Goal: Information Seeking & Learning: Learn about a topic

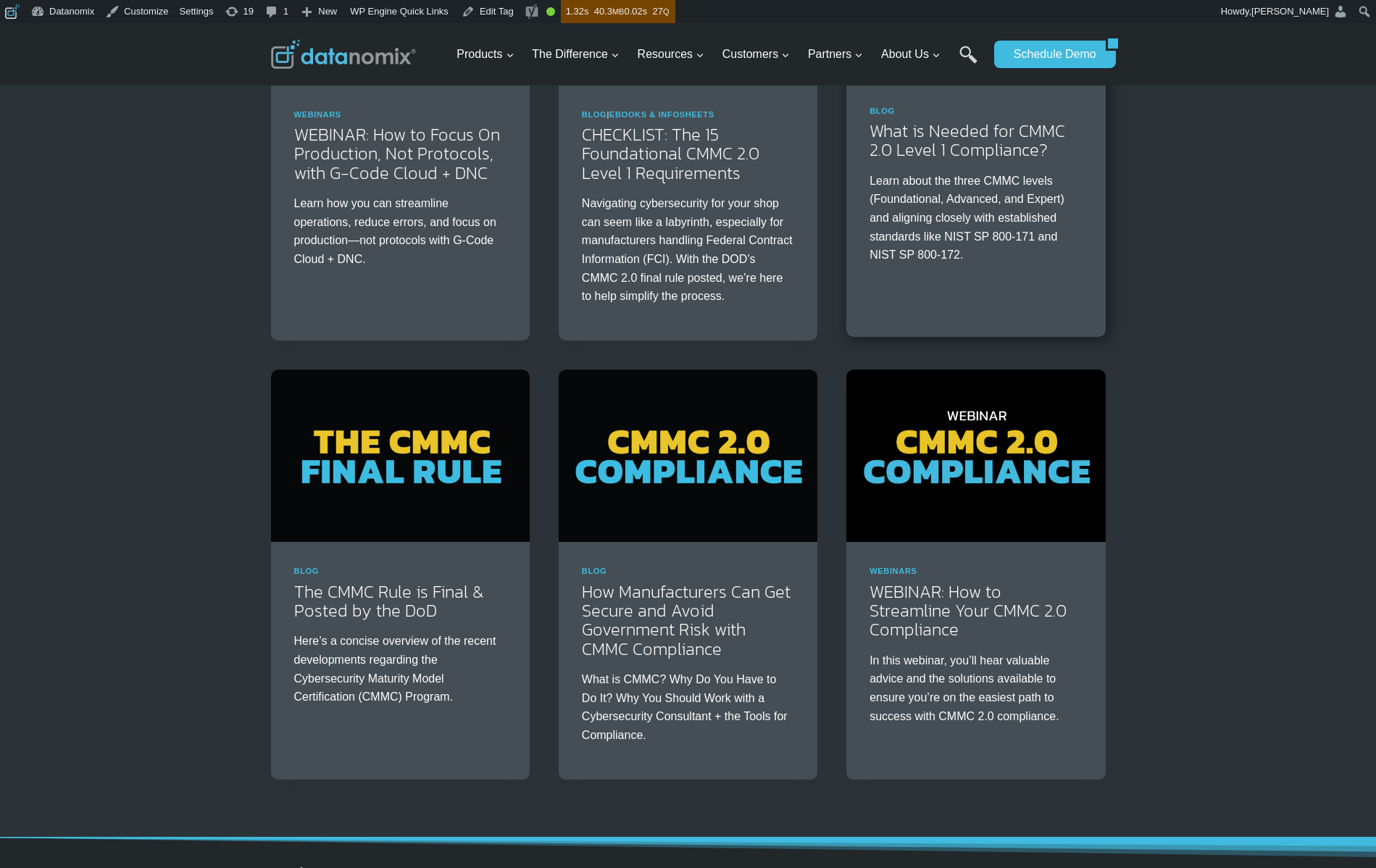
scroll to position [472, 0]
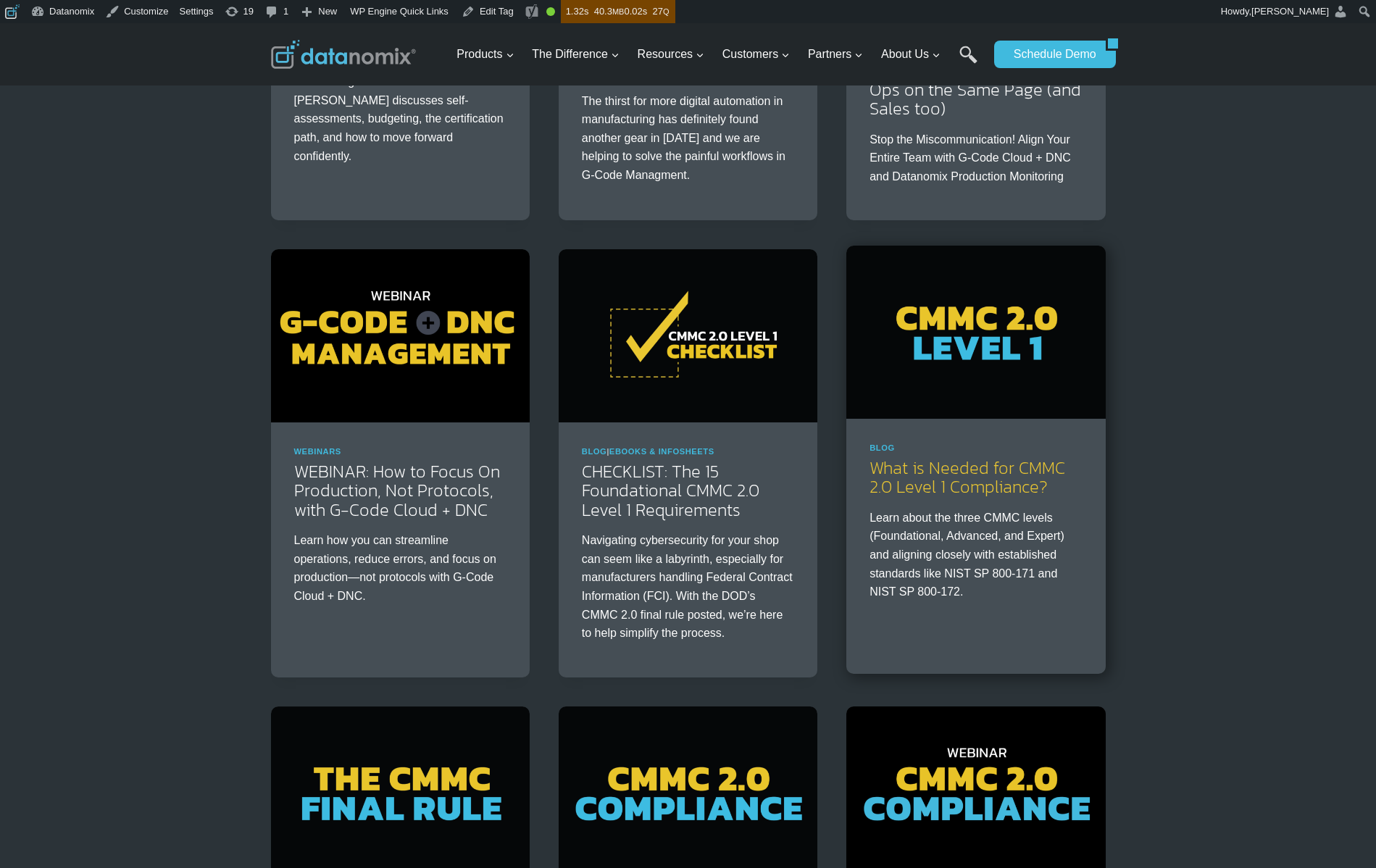
click at [942, 481] on link "What is Needed for CMMC 2.0 Level 1 Compliance?" at bounding box center [967, 477] width 196 height 44
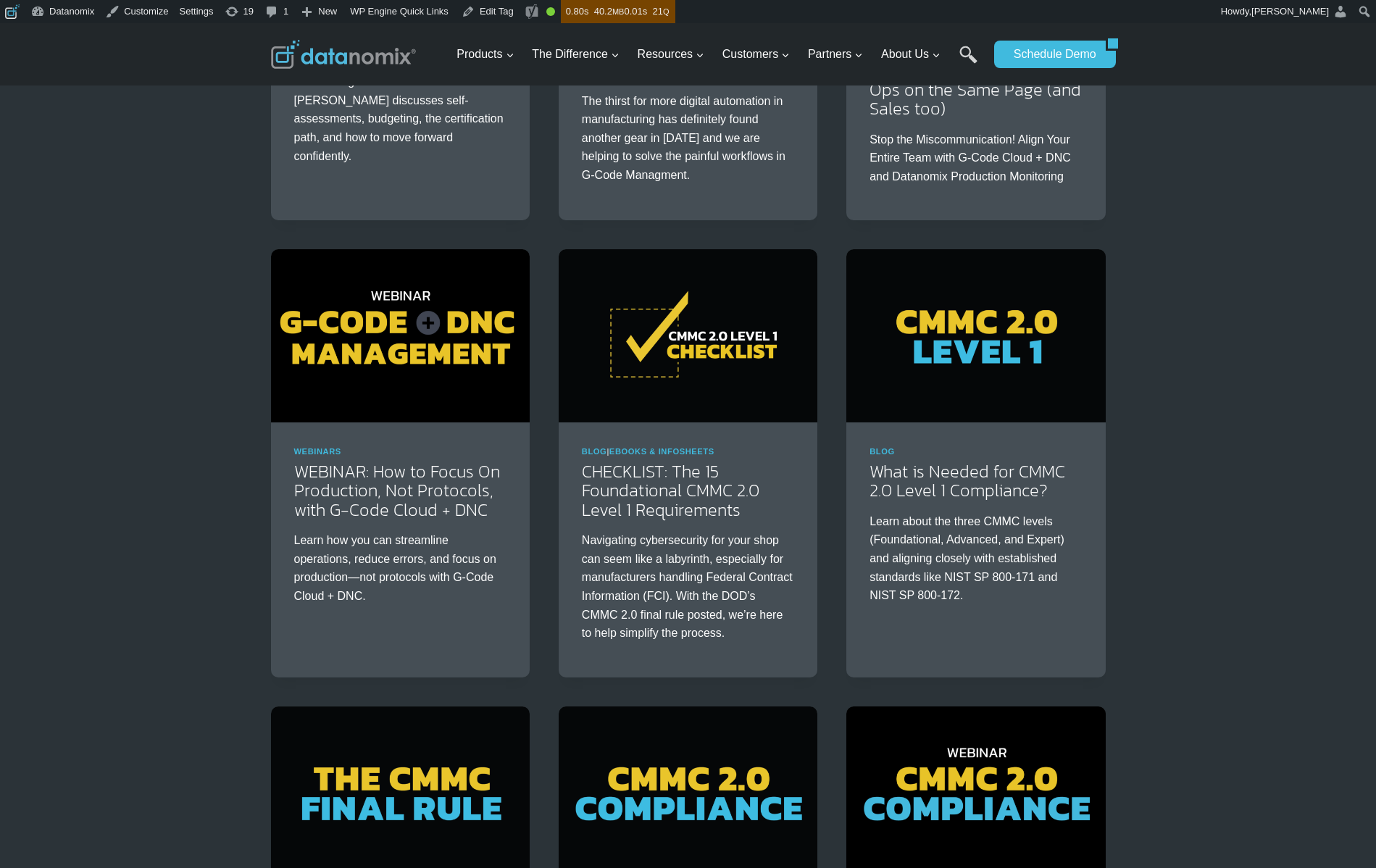
click at [1178, 443] on div "Podcast Interviews PODCAST: Cracking the CMMC 2.0 Code CMMC Registered Practiti…" at bounding box center [688, 463] width 1376 height 1306
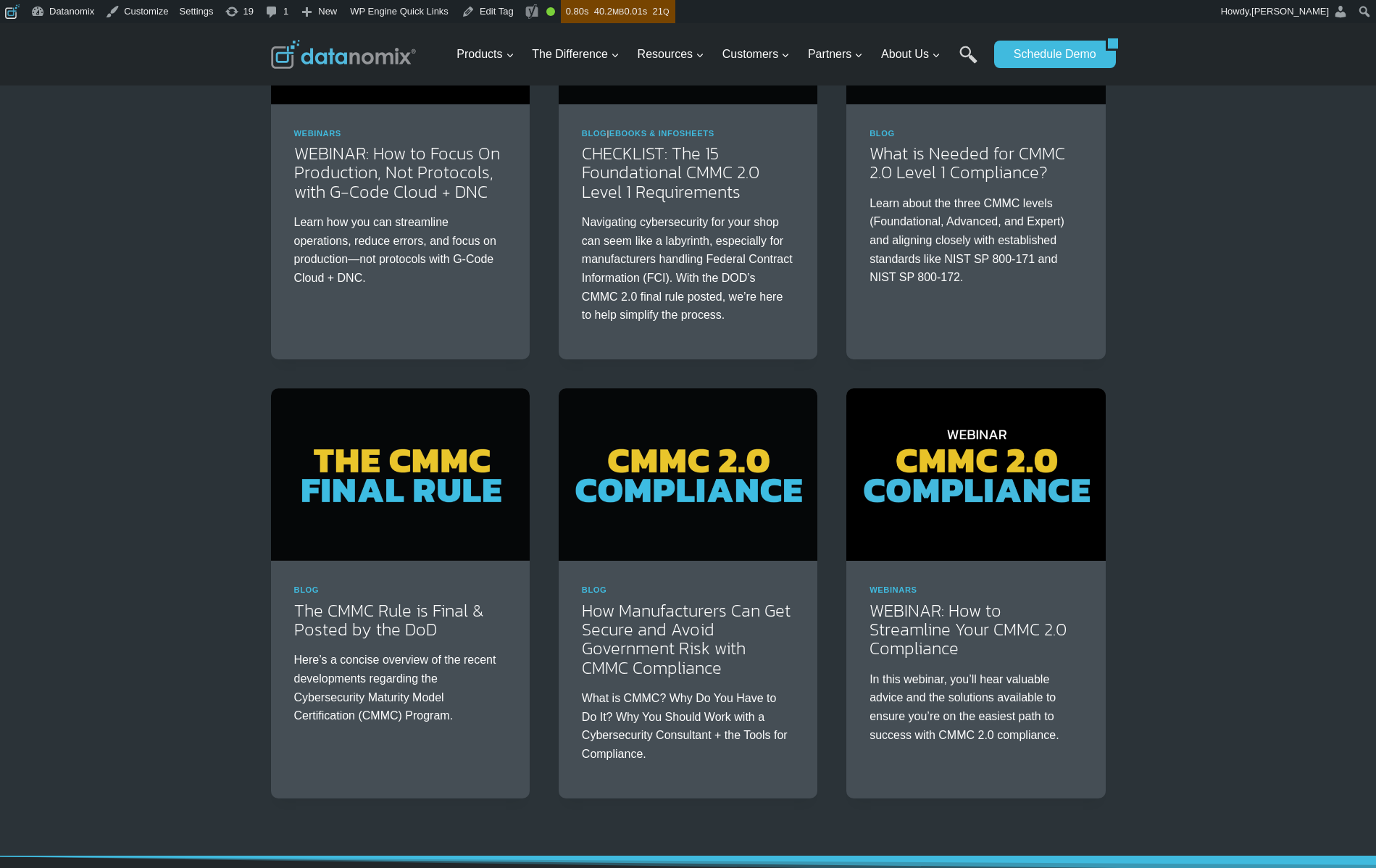
scroll to position [808, 0]
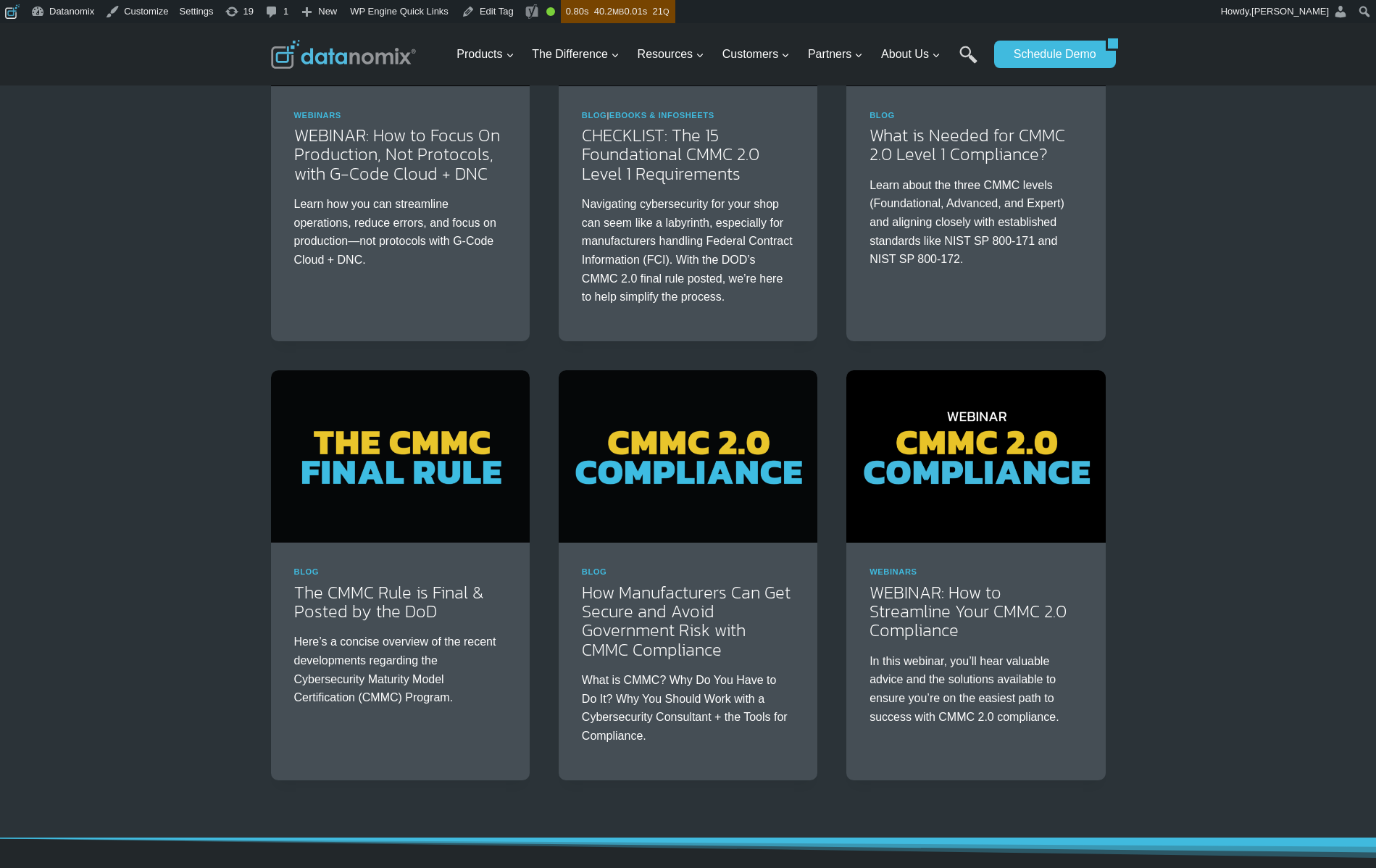
drag, startPoint x: 1242, startPoint y: 494, endPoint x: 1030, endPoint y: 487, distance: 212.1
click at [1241, 494] on div "Podcast Interviews PODCAST: Cracking the CMMC 2.0 Code CMMC Registered Practiti…" at bounding box center [688, 126] width 1376 height 1306
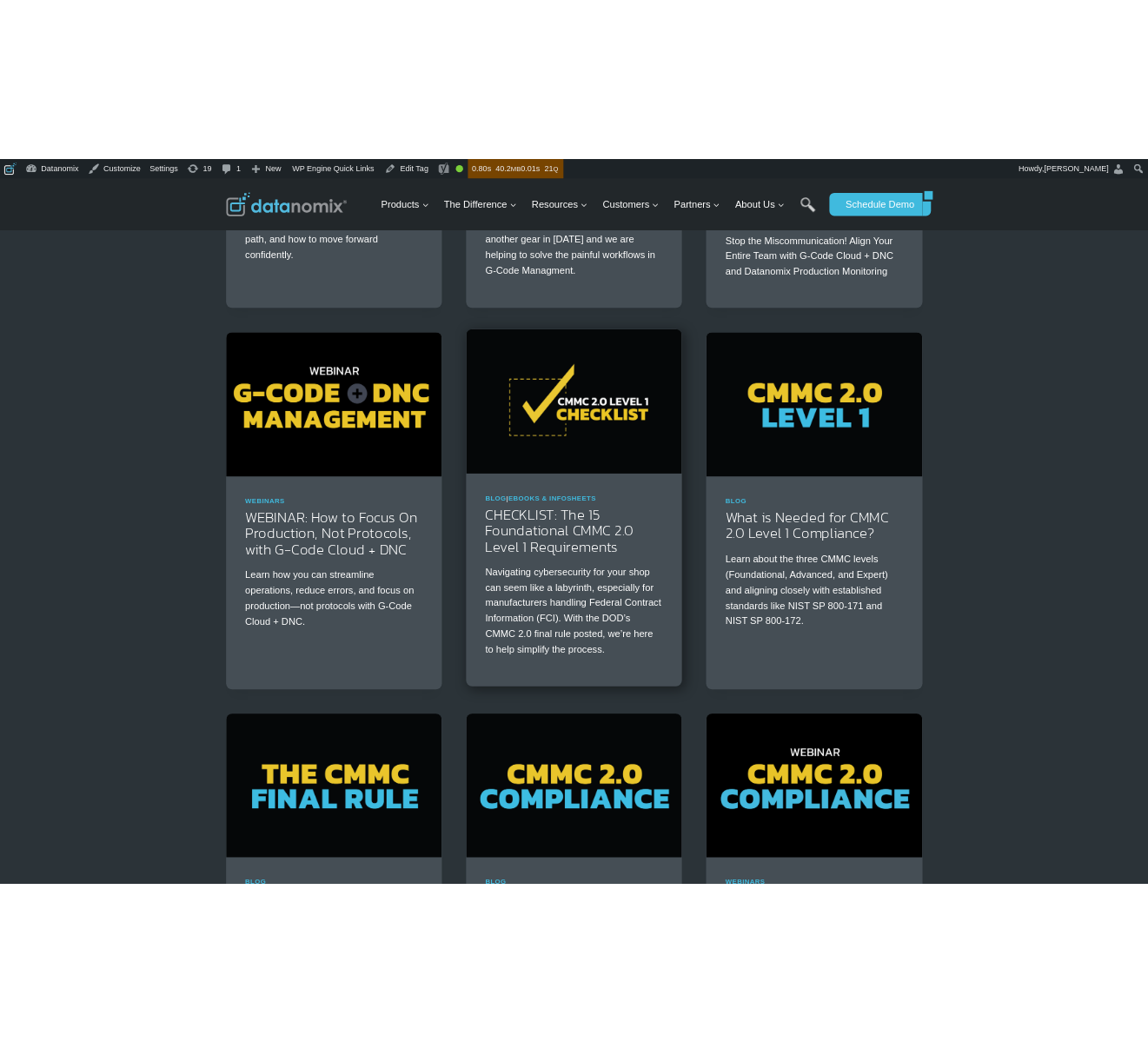
scroll to position [611, 0]
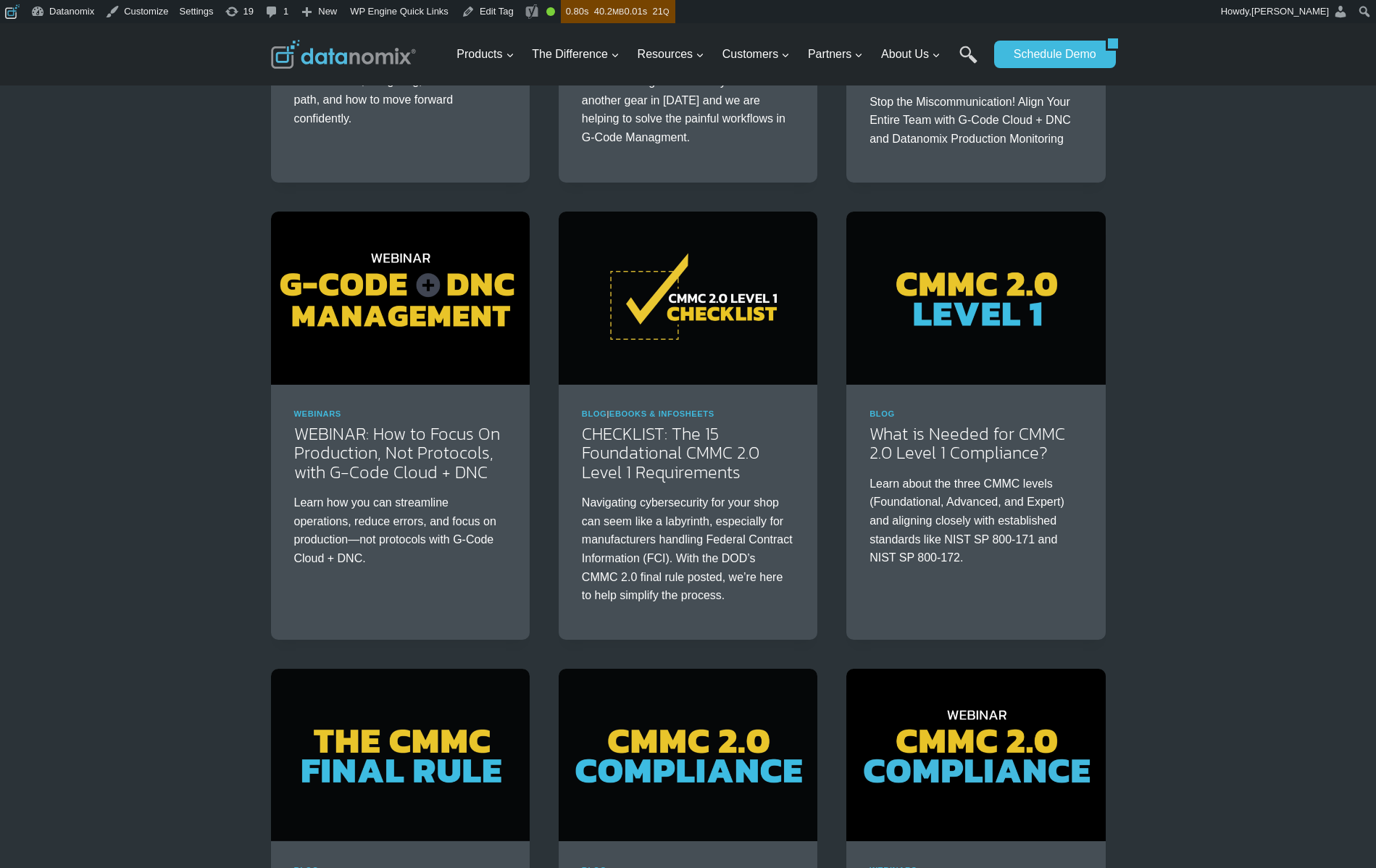
drag, startPoint x: 1193, startPoint y: 362, endPoint x: 1175, endPoint y: 349, distance: 22.2
click at [1193, 362] on div "Podcast Interviews PODCAST: Cracking the CMMC 2.0 Code CMMC Registered Practiti…" at bounding box center [688, 426] width 1376 height 1306
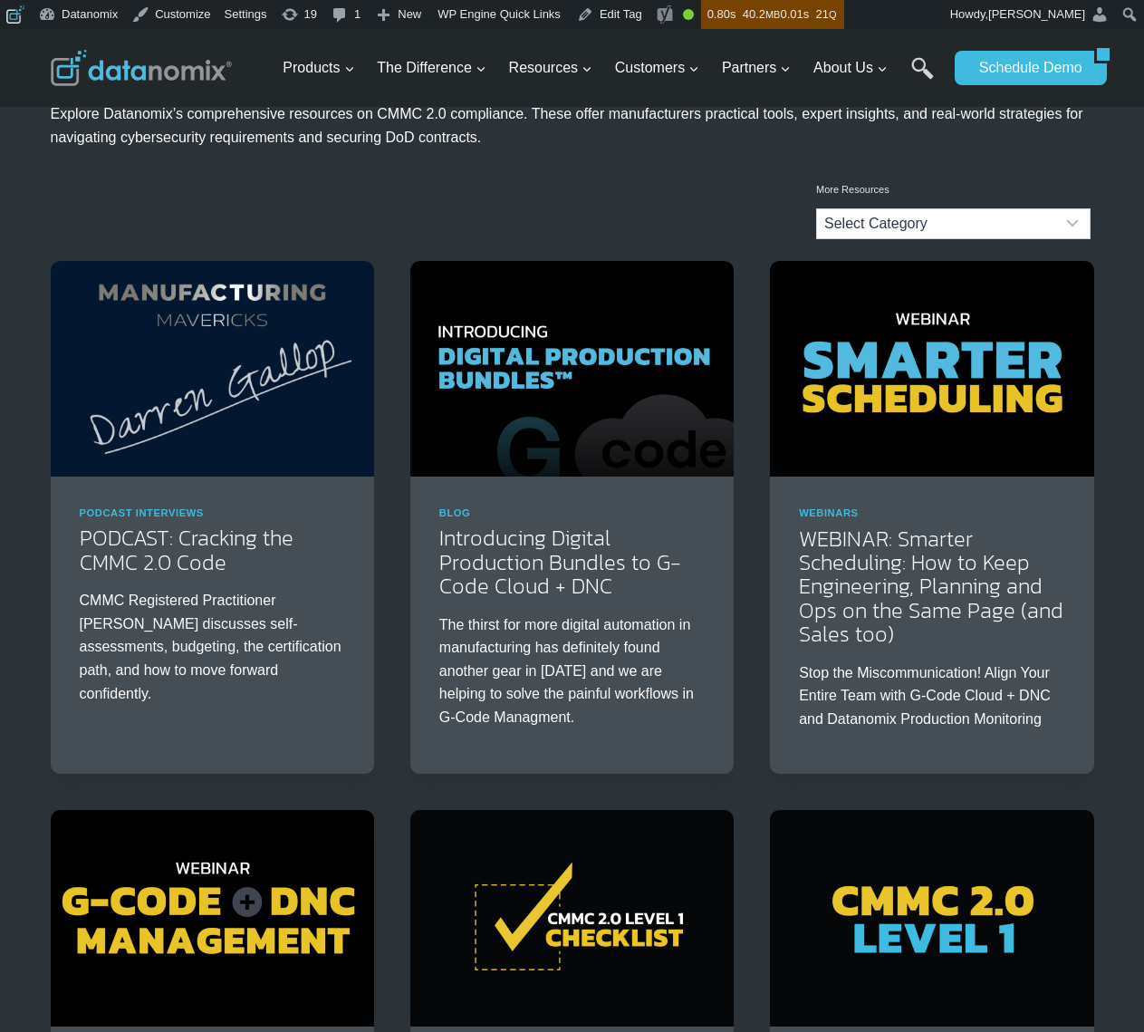
scroll to position [0, 0]
